Goal: Use online tool/utility: Use online tool/utility

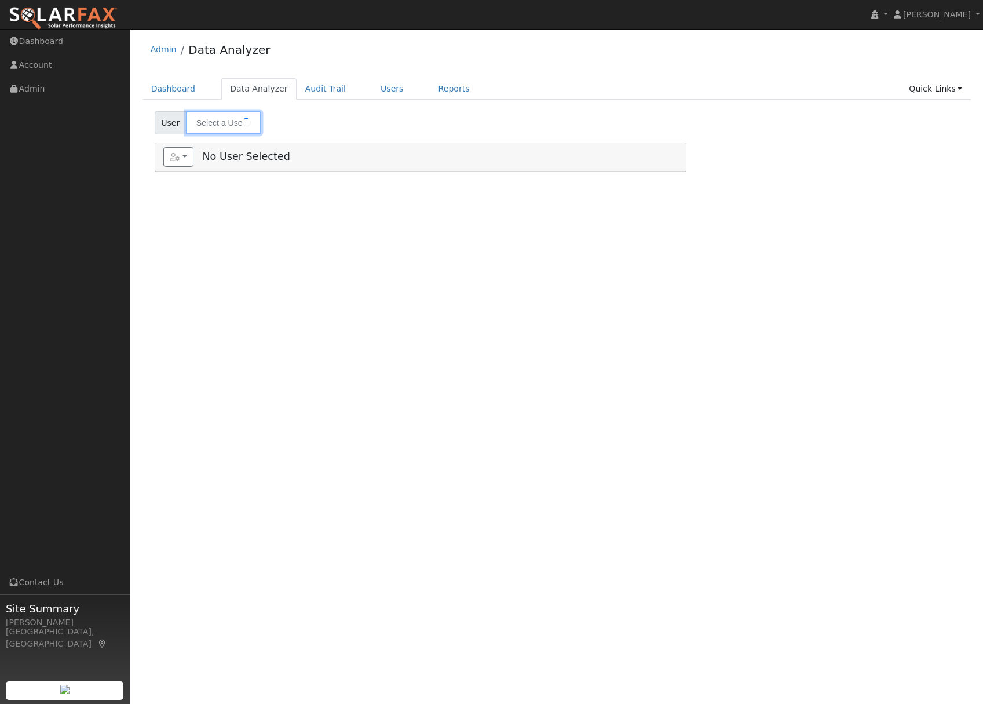
type input "[PERSON_NAME]"
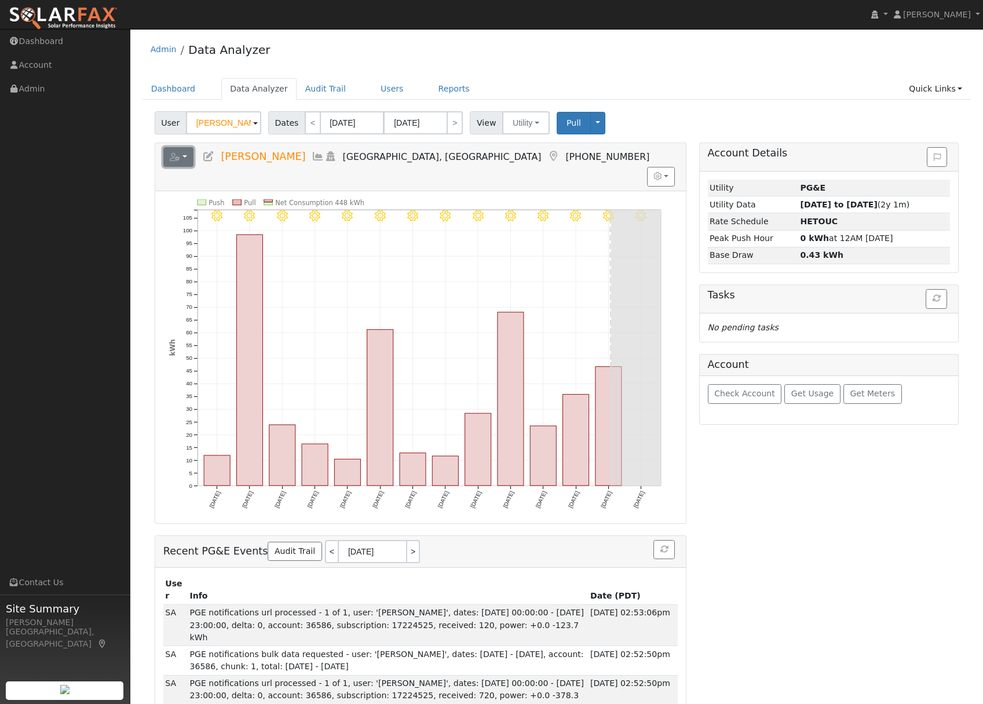
click at [188, 151] on button "button" at bounding box center [178, 157] width 31 height 20
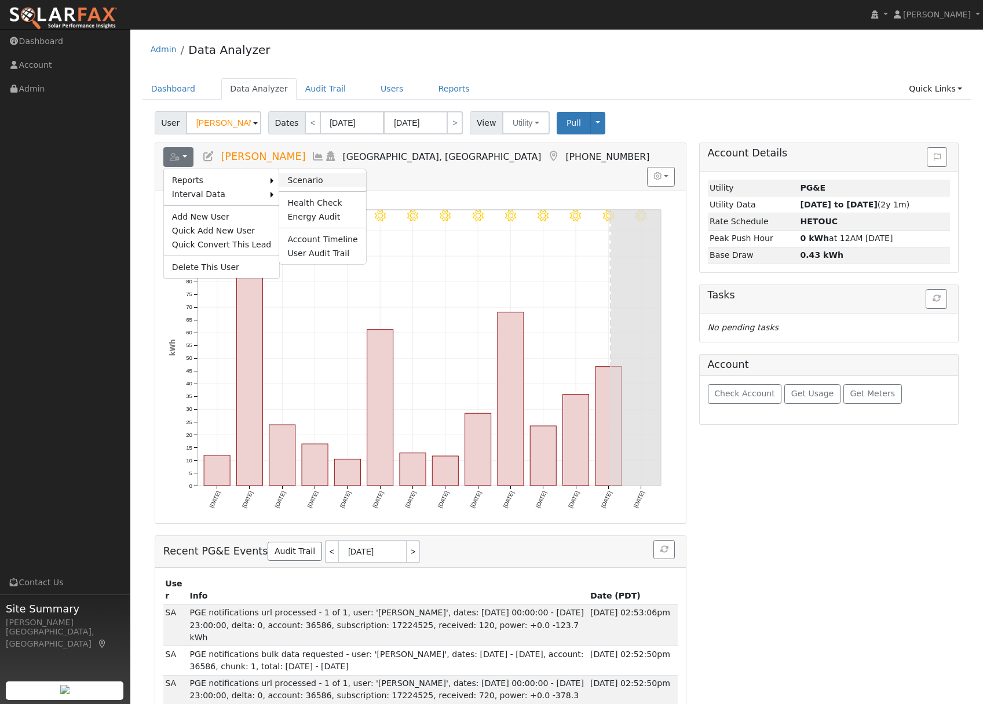
click at [309, 181] on link "Scenario" at bounding box center [322, 180] width 86 height 14
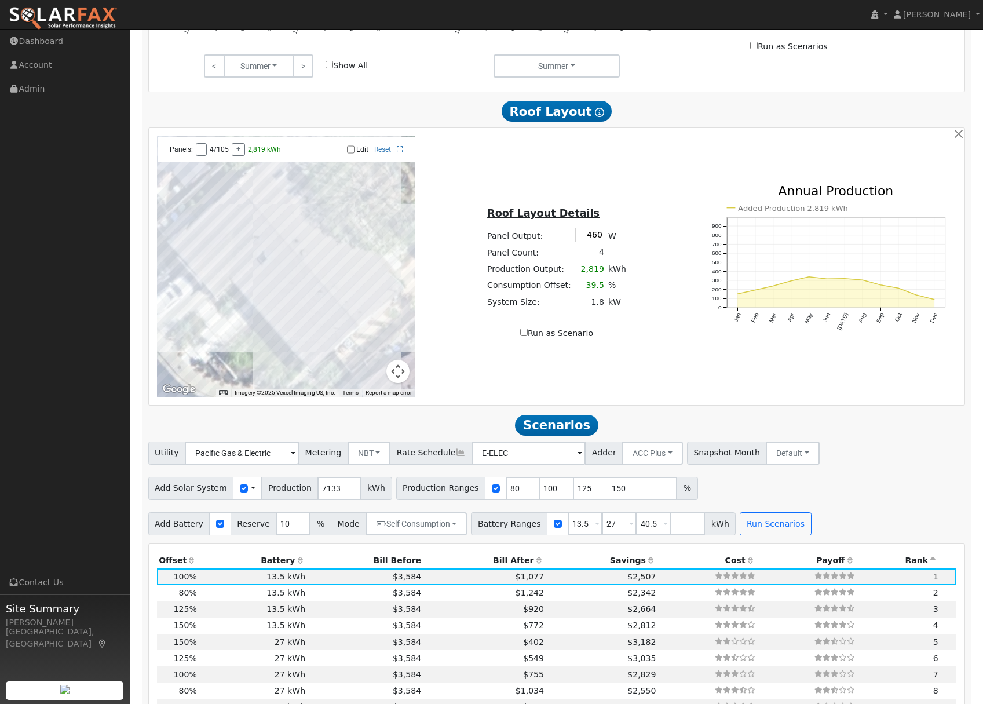
scroll to position [553, 0]
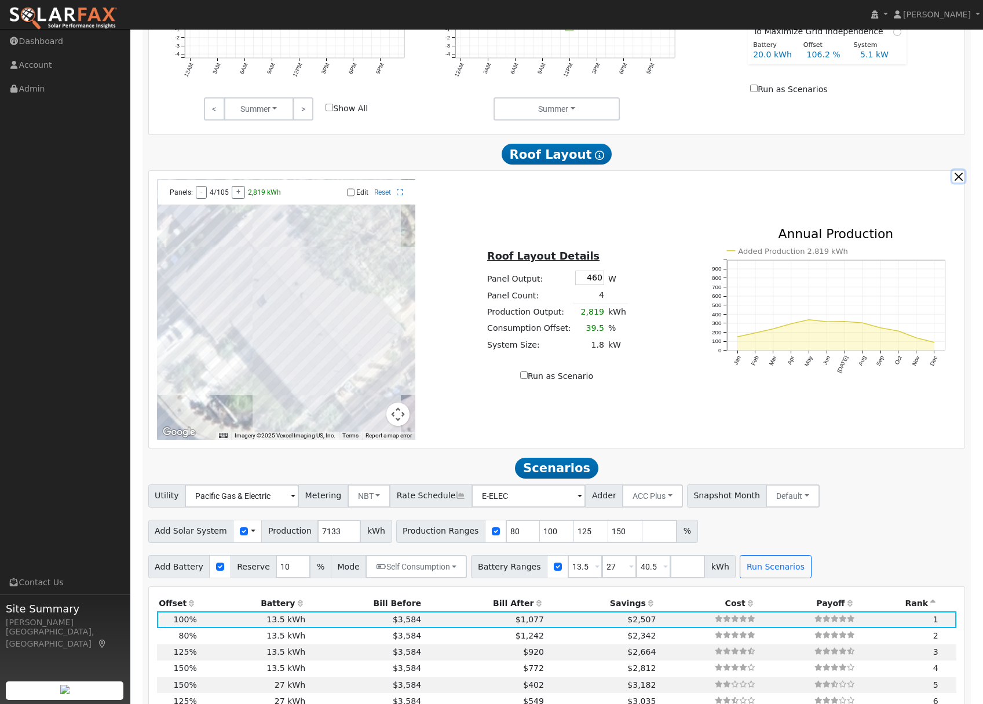
click at [956, 181] on button "button" at bounding box center [959, 176] width 12 height 12
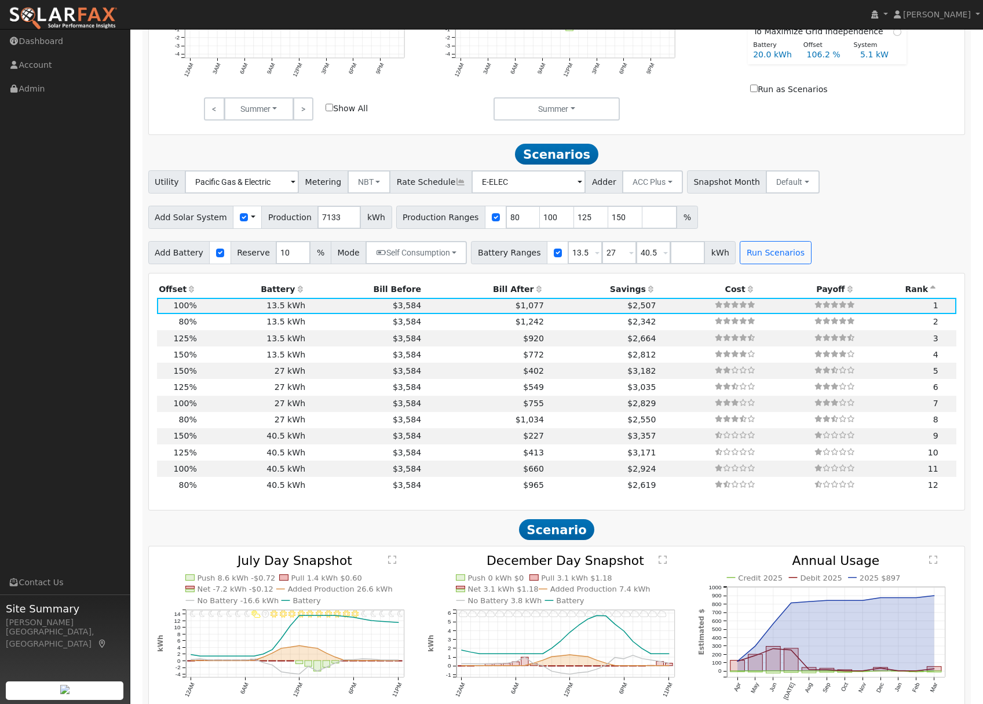
click at [646, 290] on icon at bounding box center [651, 289] width 10 height 8
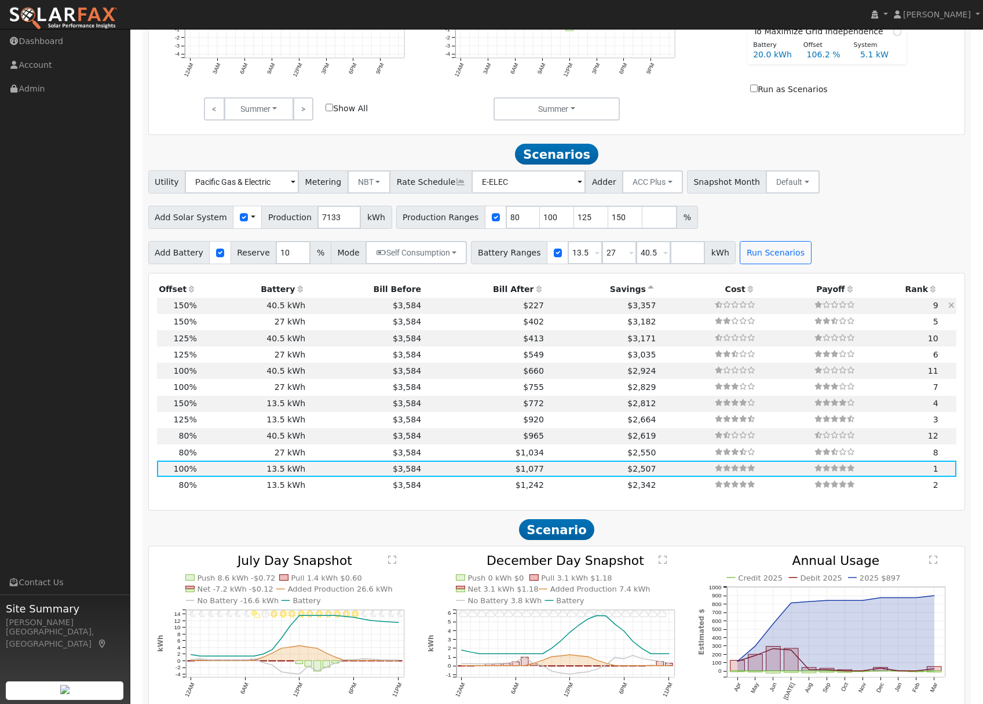
click at [546, 308] on td "$3,357" at bounding box center [602, 306] width 112 height 16
type input "$22,113"
type input "$40,905"
type input "$18,905"
type input "7.1"
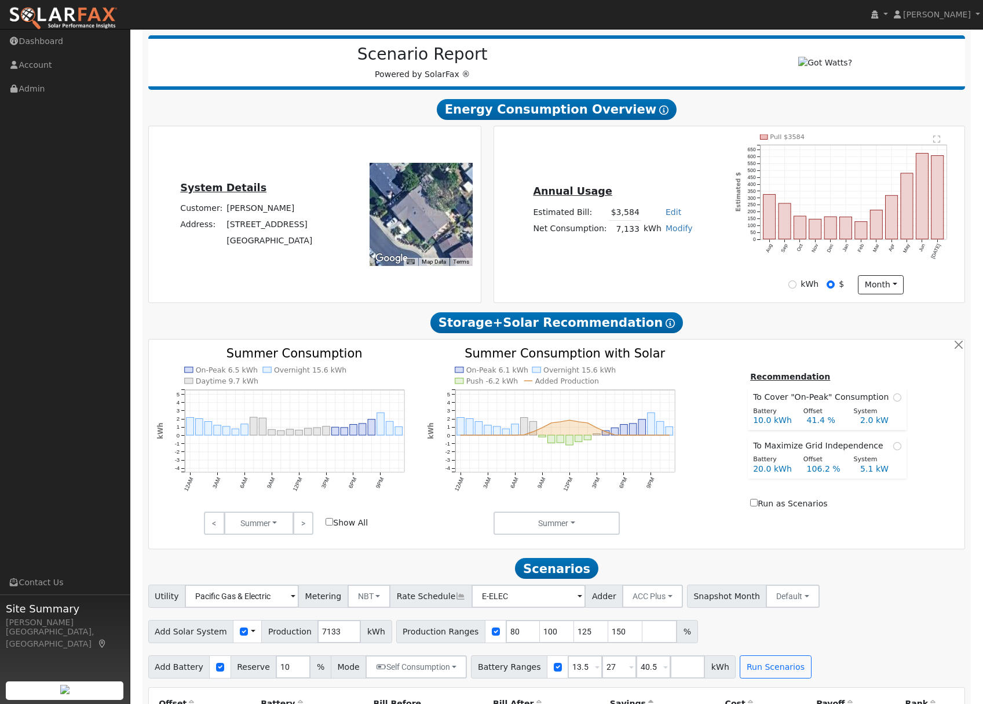
scroll to position [147, 0]
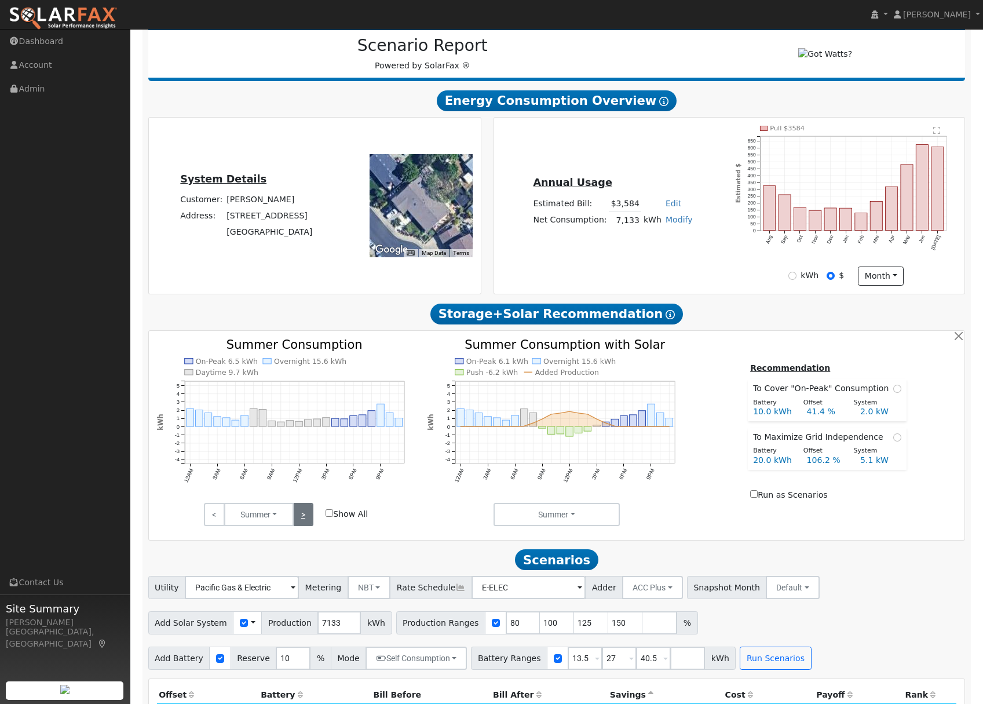
click at [308, 523] on link ">" at bounding box center [303, 514] width 20 height 23
click at [795, 280] on input "kWh" at bounding box center [793, 276] width 8 height 8
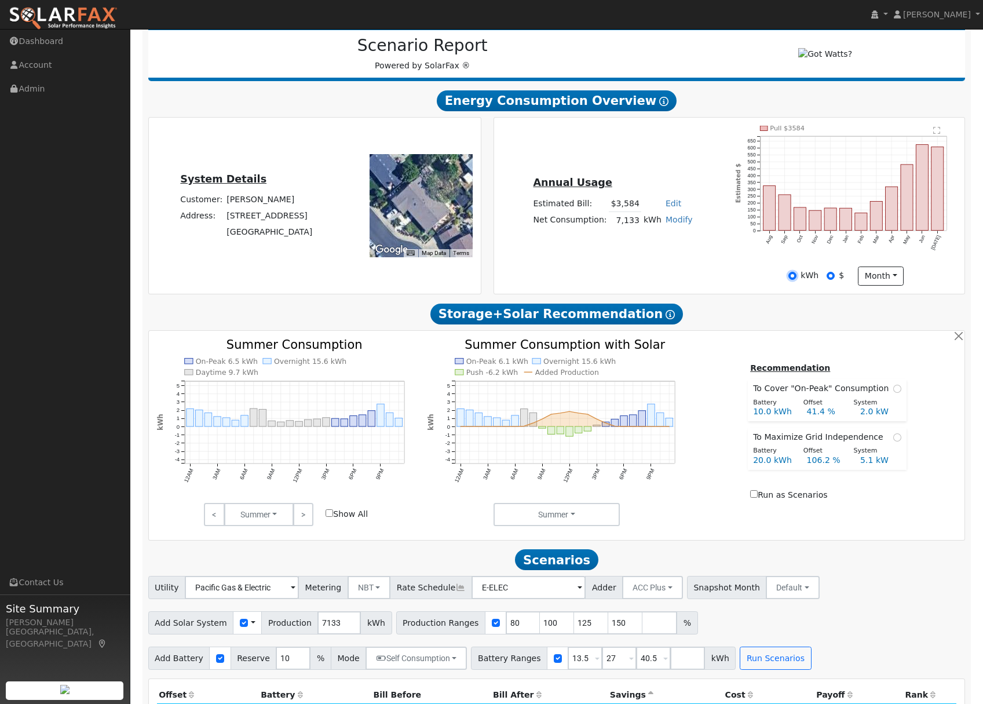
radio input "true"
radio input "false"
click at [937, 134] on text "" at bounding box center [937, 130] width 7 height 8
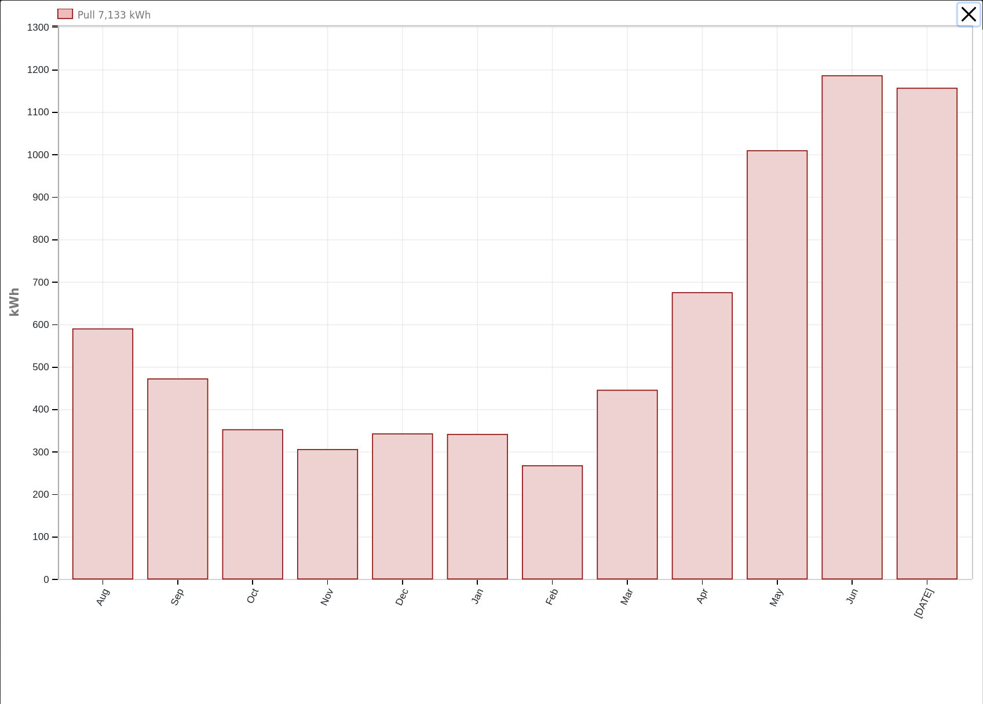
click at [971, 15] on button "button" at bounding box center [969, 14] width 22 height 22
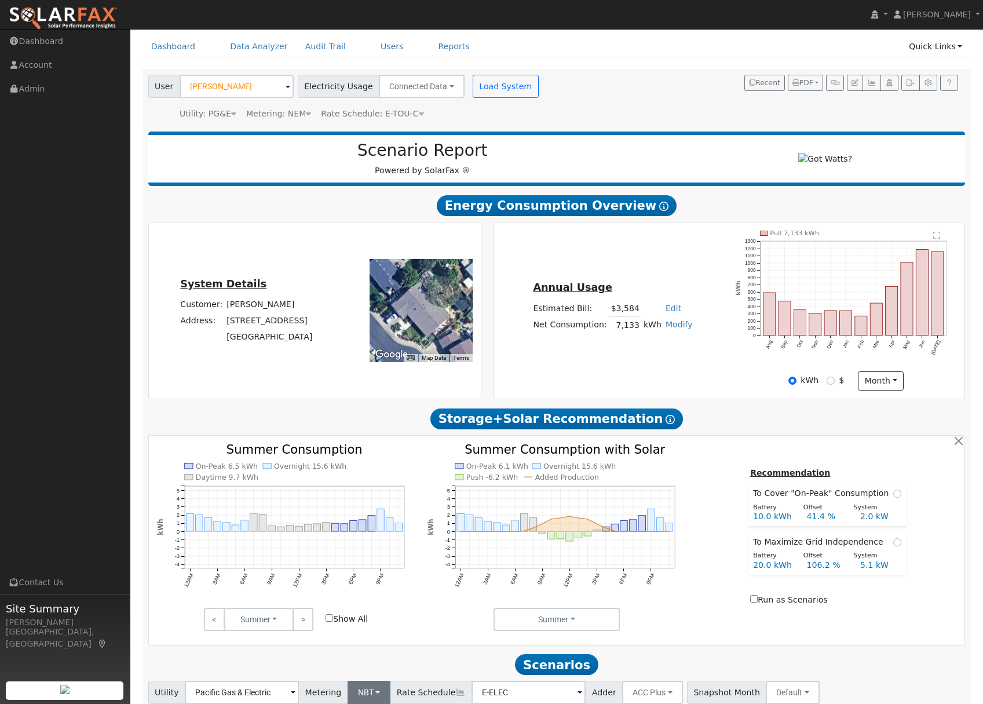
scroll to position [0, 0]
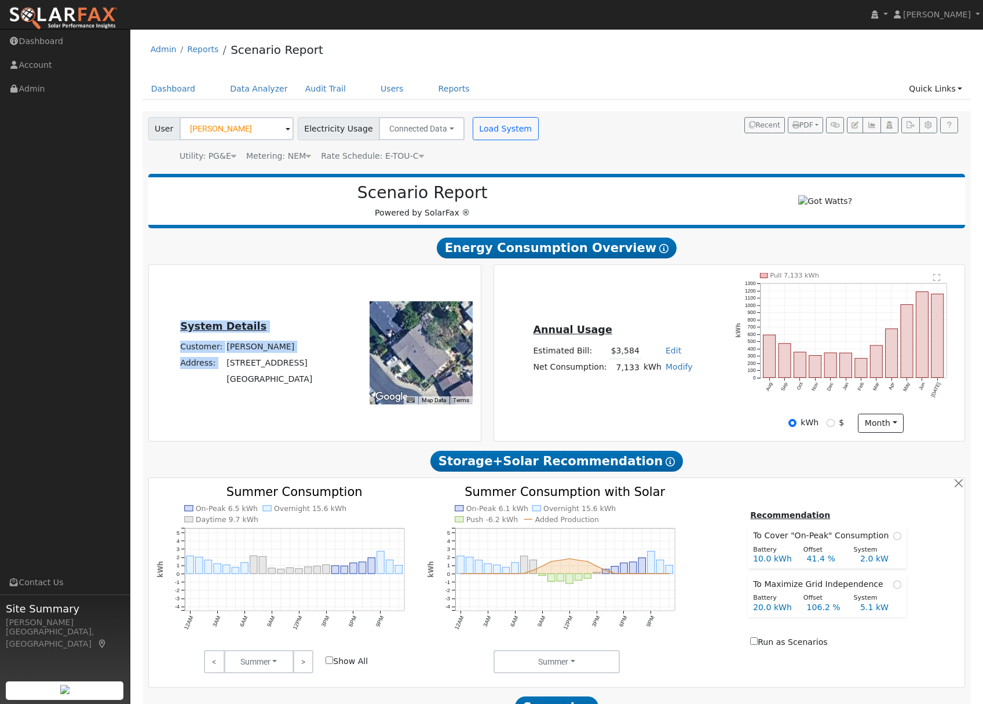
drag, startPoint x: 219, startPoint y: 370, endPoint x: 321, endPoint y: 377, distance: 102.2
click at [322, 377] on div "System Details Customer: Rafal Preis Address: 744 Santa Susanna Court Concord, …" at bounding box center [246, 353] width 191 height 70
copy table "System Details Customer: Rafal Preis Address:"
